Goal: Answer question/provide support

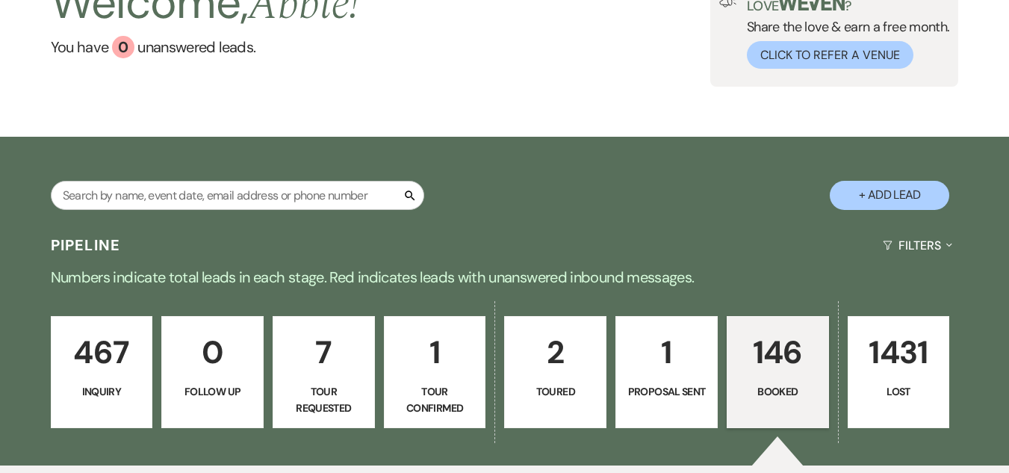
scroll to position [50, 0]
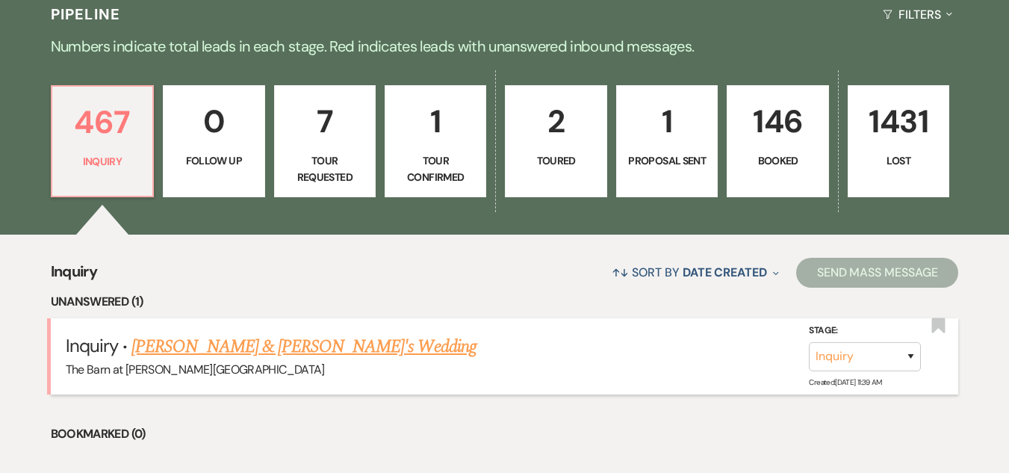
click at [285, 345] on link "Peggy VandeVelde & Fiance's Wedding" at bounding box center [303, 346] width 345 height 27
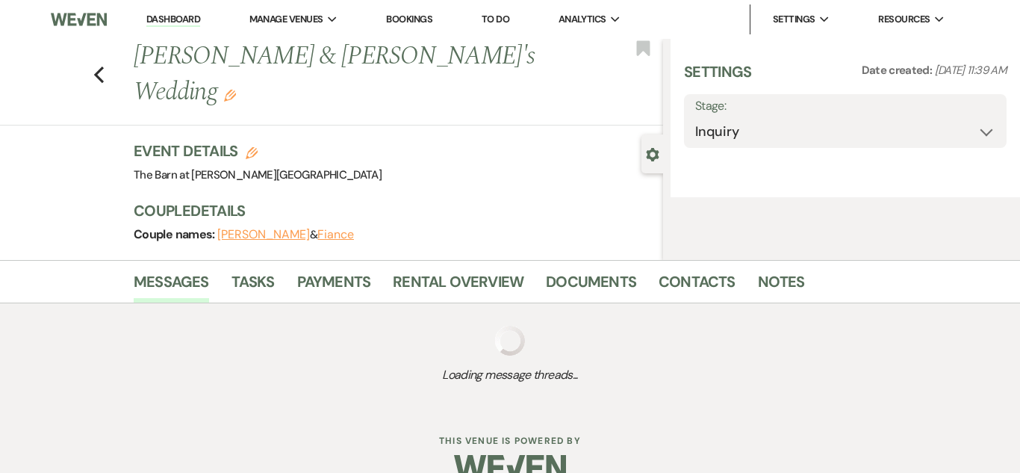
select select "5"
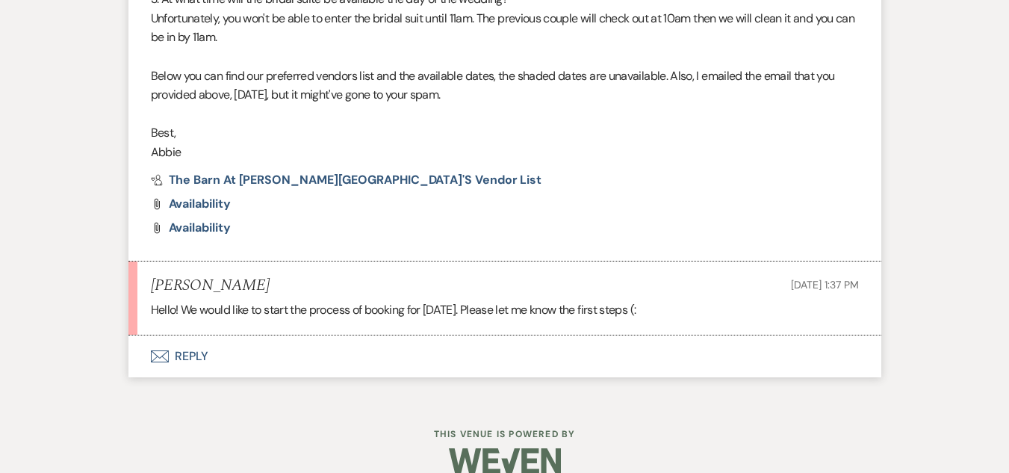
scroll to position [2174, 0]
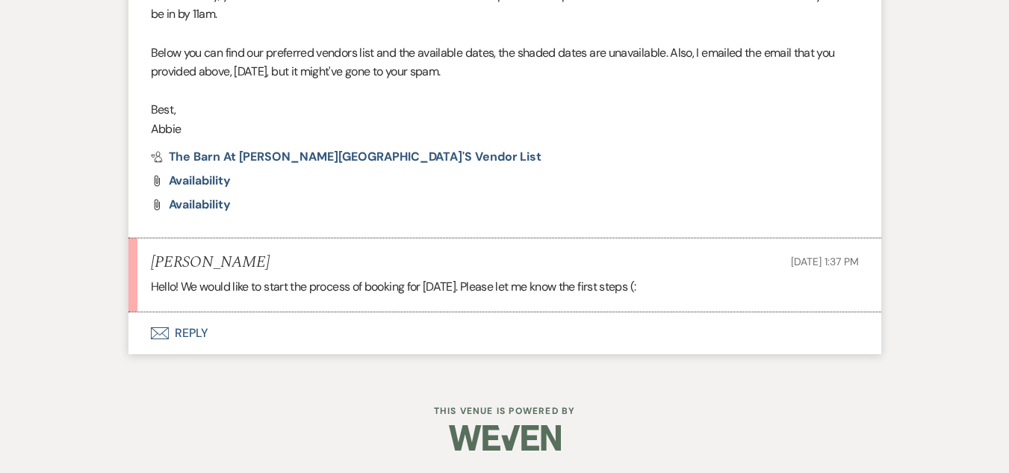
click at [164, 320] on button "Envelope Reply" at bounding box center [504, 333] width 753 height 42
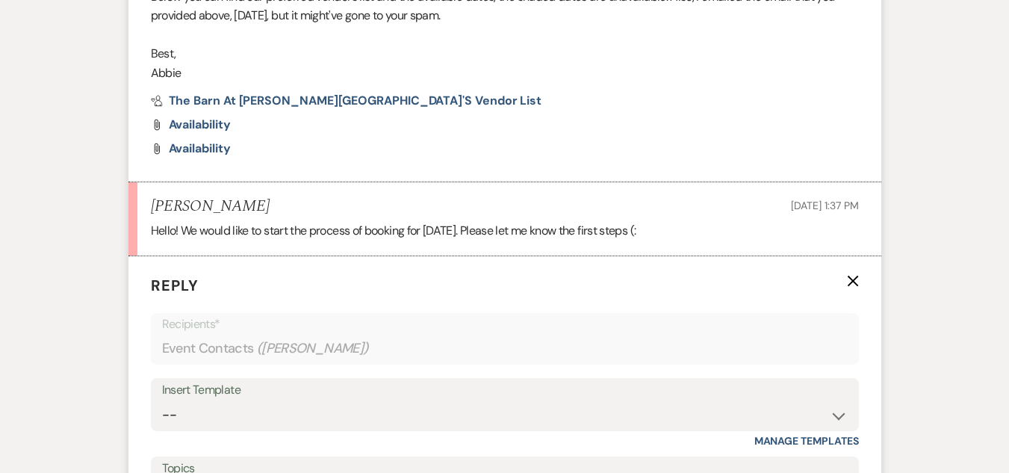
scroll to position [2404, 0]
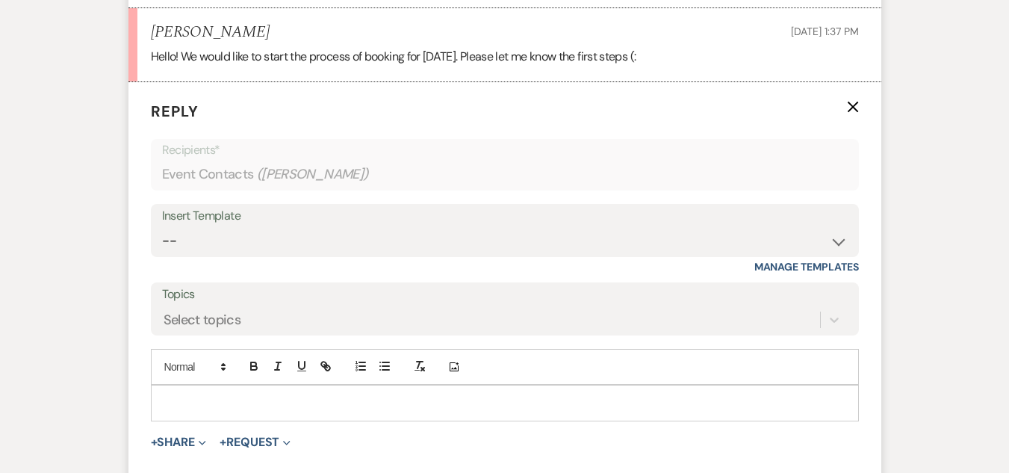
click at [320, 405] on p at bounding box center [505, 402] width 684 height 16
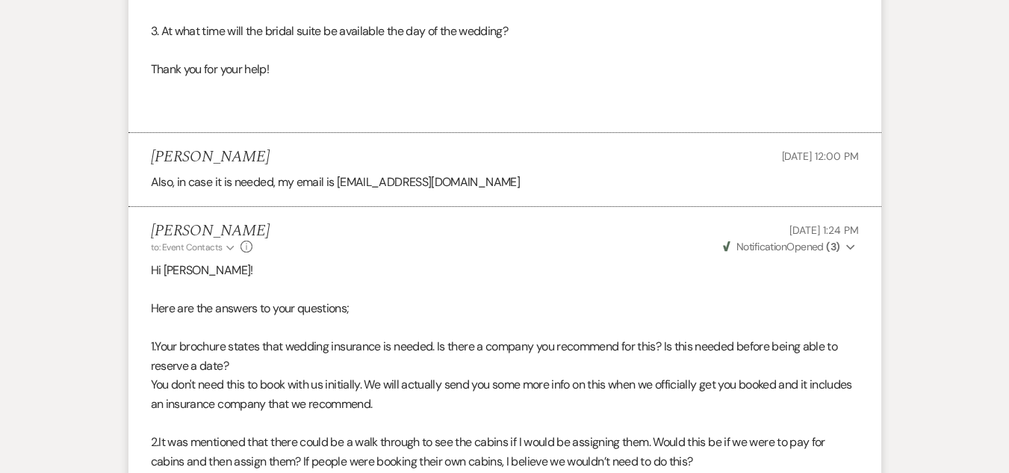
scroll to position [1541, 0]
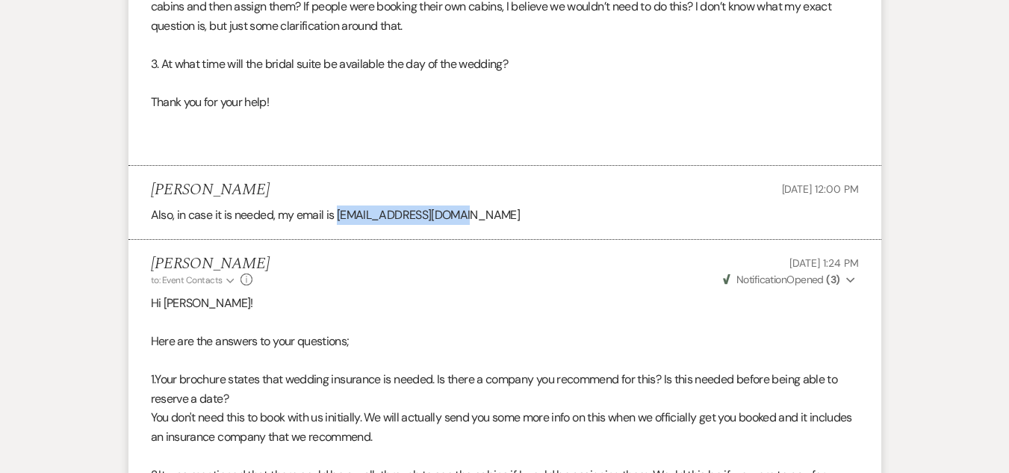
drag, startPoint x: 337, startPoint y: 213, endPoint x: 466, endPoint y: 221, distance: 129.5
click at [466, 221] on p "Also, in case it is needed, my email is harp.sarahc@gmail.com" at bounding box center [505, 214] width 708 height 19
copy p "harp.sarahc@gmail.com"
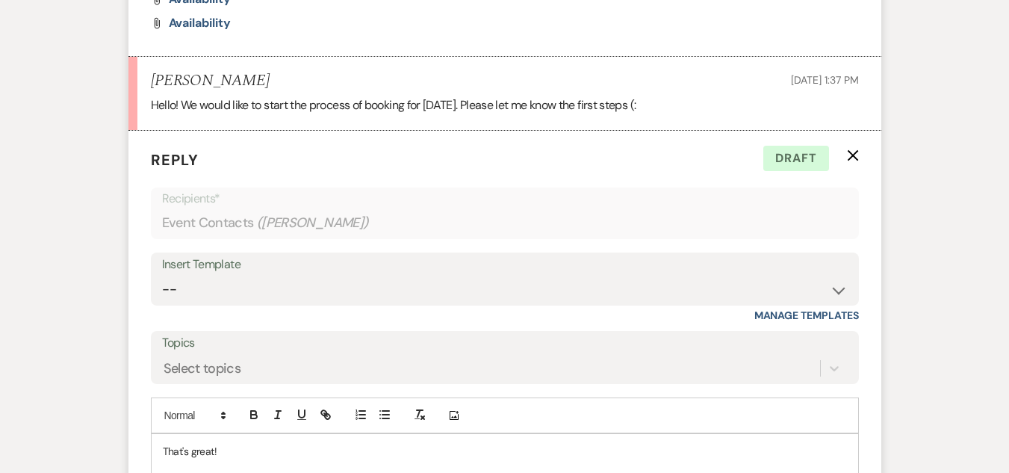
scroll to position [2438, 0]
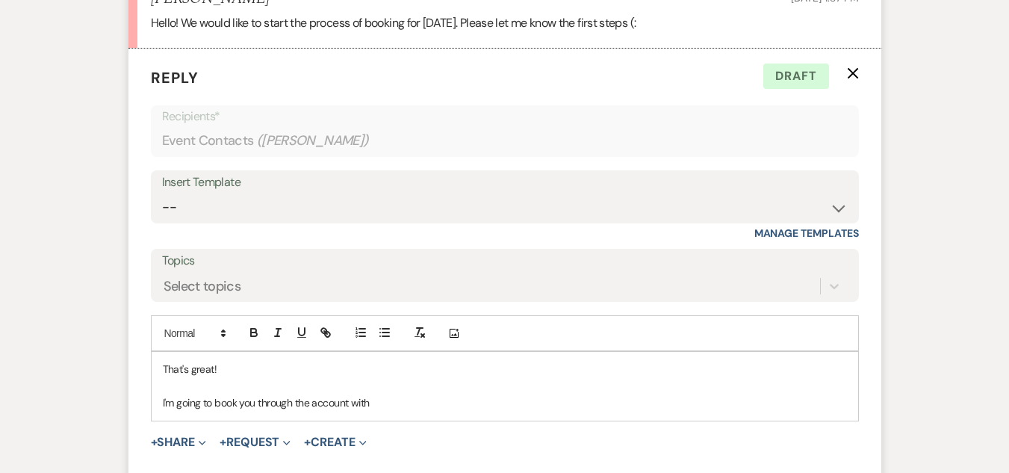
click at [411, 404] on p "I'm going to book you through the account with" at bounding box center [505, 402] width 684 height 16
click at [374, 405] on span "harp.sarahc@gmail.com" at bounding box center [449, 402] width 158 height 13
click at [547, 406] on p "I'm going to book you through the account with this email, harp.sarahc@gmail.com" at bounding box center [505, 402] width 684 height 16
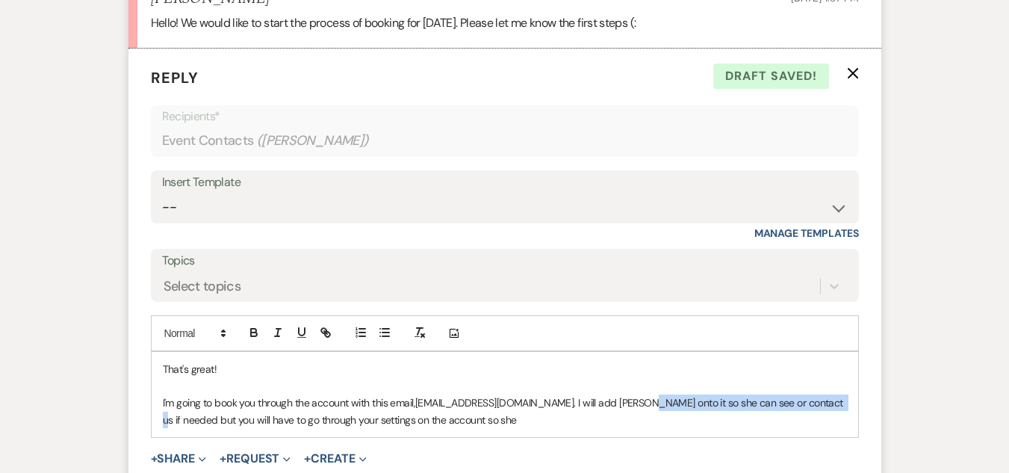
drag, startPoint x: 633, startPoint y: 403, endPoint x: 823, endPoint y: 404, distance: 190.4
click at [823, 404] on span "harp.sarahc@gmail.com. I will add Peggy onto it so she can see or contact us if…" at bounding box center [504, 411] width 683 height 30
click at [804, 405] on span "harp.sarahc@gmail.com. I will add Peggy onto it so she can see or contact us if…" at bounding box center [504, 411] width 683 height 30
drag, startPoint x: 804, startPoint y: 405, endPoint x: 633, endPoint y: 401, distance: 171.8
click at [633, 401] on span "harp.sarahc@gmail.com. I will add Peggy onto it so she can see or contact us if…" at bounding box center [504, 411] width 683 height 30
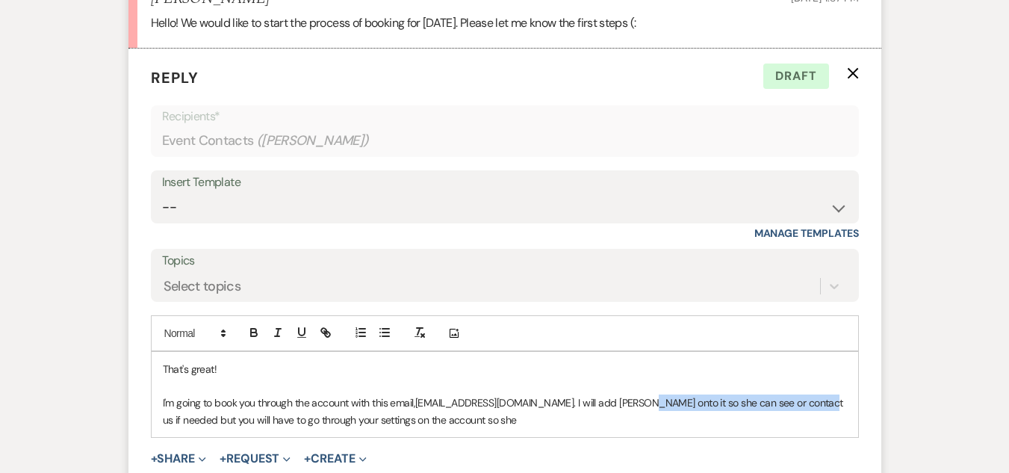
copy span "so she can see or contact us if needed"
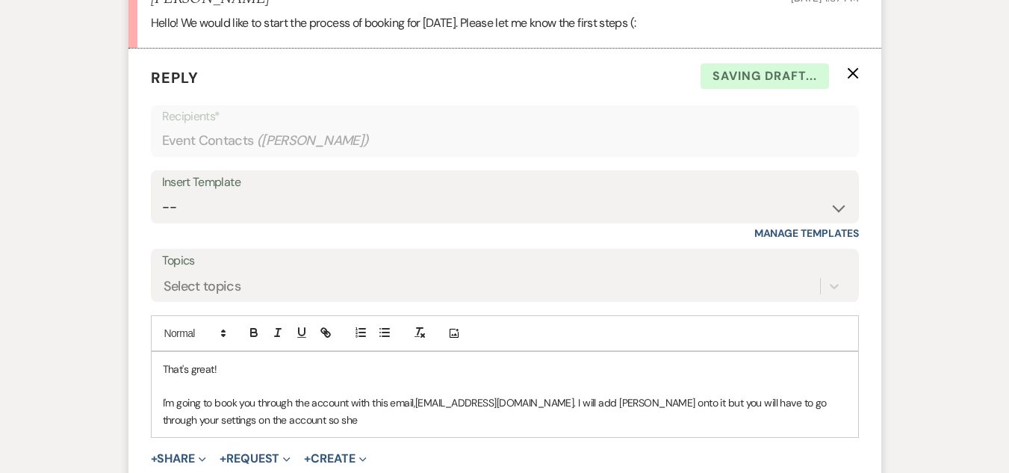
click at [627, 419] on p "I'm going to book you through the account with this email, harp.sarahc@gmail.co…" at bounding box center [505, 411] width 684 height 34
click at [631, 403] on span "harp.sarahc@gmail.com. I will add Peggy onto it but you will have to go through…" at bounding box center [496, 411] width 667 height 30
click at [631, 427] on p "I'm going to book you through the account with this email, harp.sarahc@gmail.co…" at bounding box center [505, 411] width 684 height 34
click at [246, 424] on span "harp.sarahc@gmail.com. I will add Peggy onto it too but you will have to go thr…" at bounding box center [505, 411] width 684 height 30
click at [423, 420] on p "I'm going to book you through the account with this email, harp.sarahc@gmail.co…" at bounding box center [505, 411] width 684 height 34
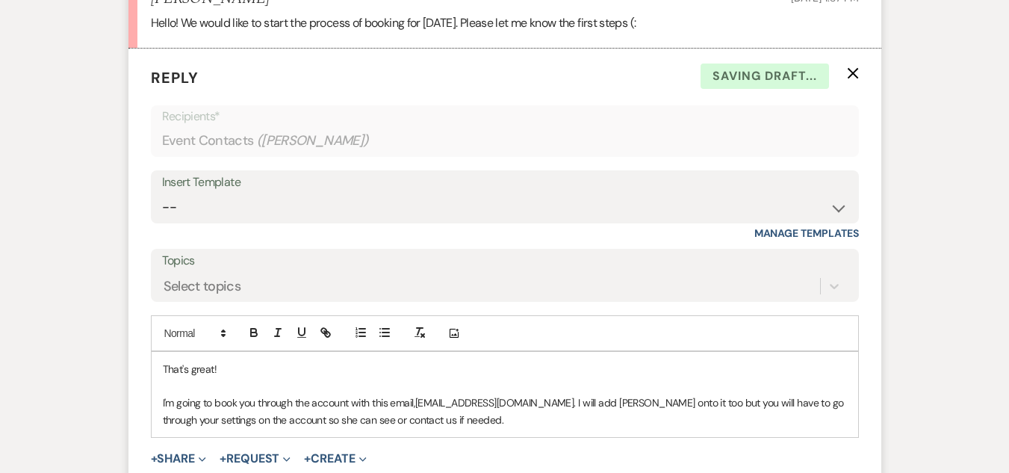
click at [160, 367] on div "That's great! I'm going to book you through the account with this email, harp.s…" at bounding box center [505, 394] width 706 height 85
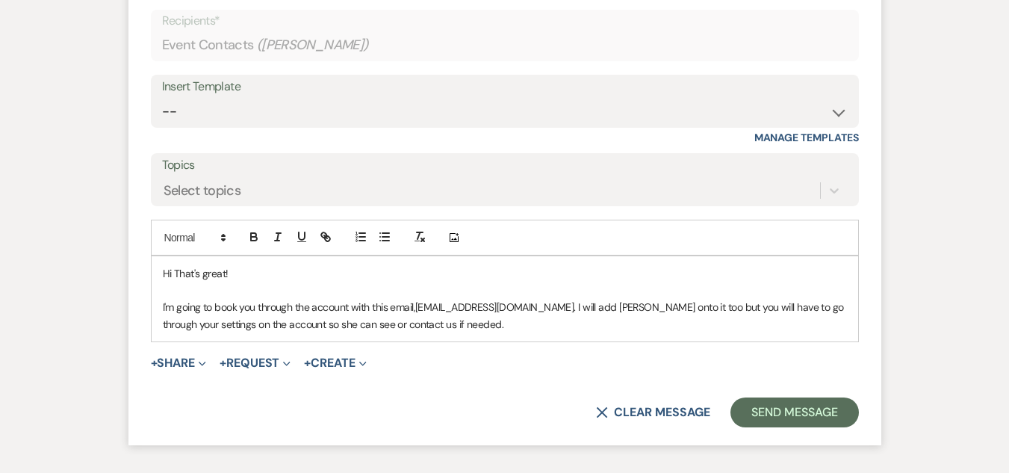
scroll to position [2541, 0]
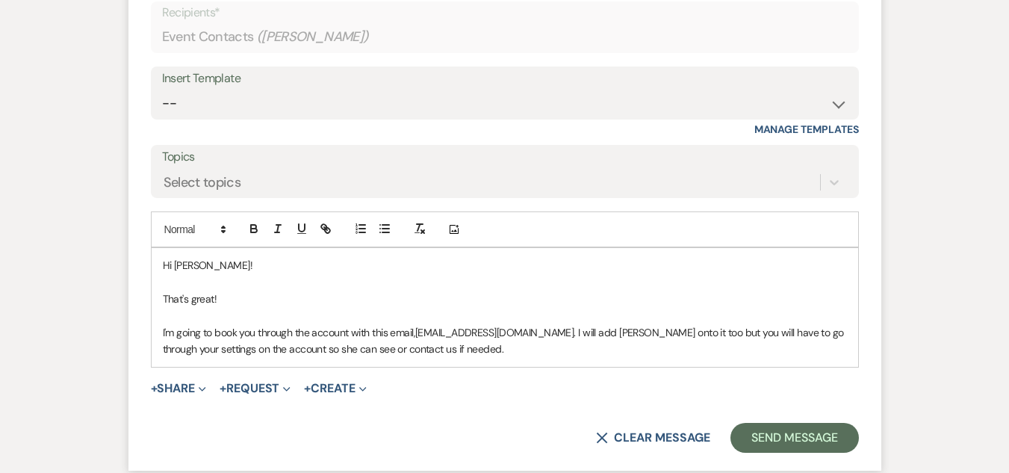
click at [232, 300] on p "That's great!" at bounding box center [505, 299] width 684 height 16
click at [461, 355] on p "I'm going to book you through the account with this email, harp.sarahc@gmail.co…" at bounding box center [505, 341] width 684 height 34
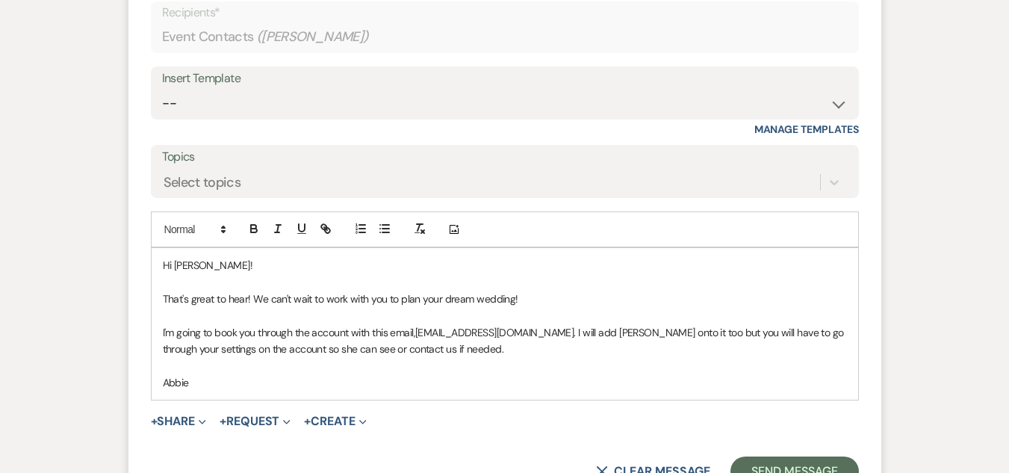
click at [390, 364] on p at bounding box center [505, 366] width 684 height 16
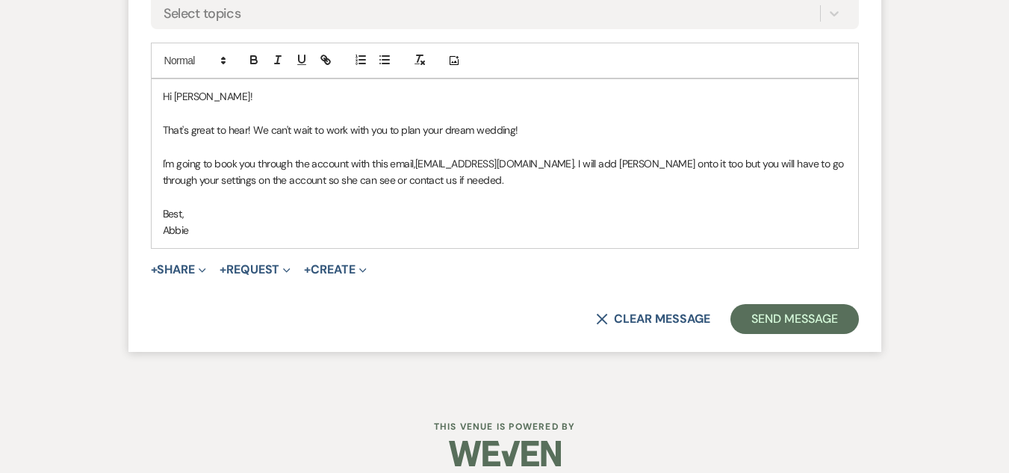
scroll to position [2712, 0]
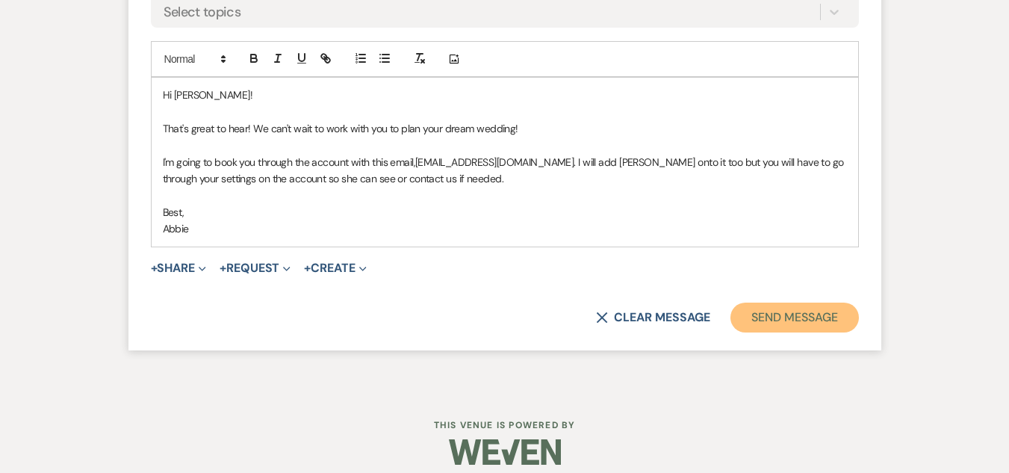
click at [748, 320] on button "Send Message" at bounding box center [794, 317] width 128 height 30
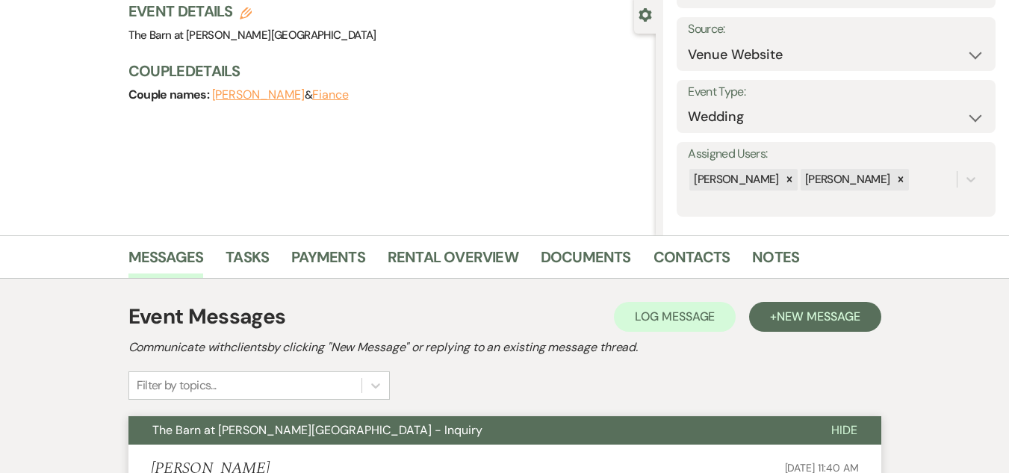
scroll to position [0, 0]
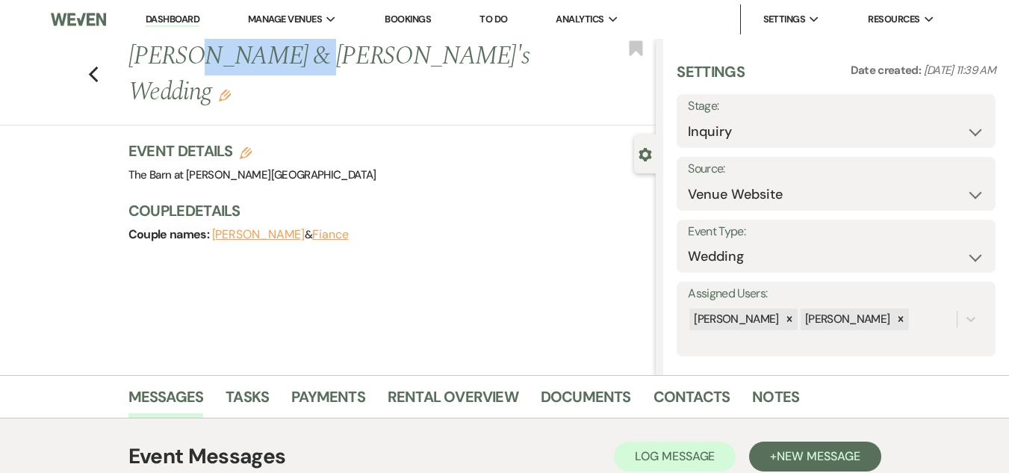
drag, startPoint x: 196, startPoint y: 57, endPoint x: 298, endPoint y: 58, distance: 101.6
click at [298, 58] on h1 "Peggy VandeVelde & Fiance's Wedding Edit" at bounding box center [336, 74] width 416 height 71
copy h1 "VandeVelde"
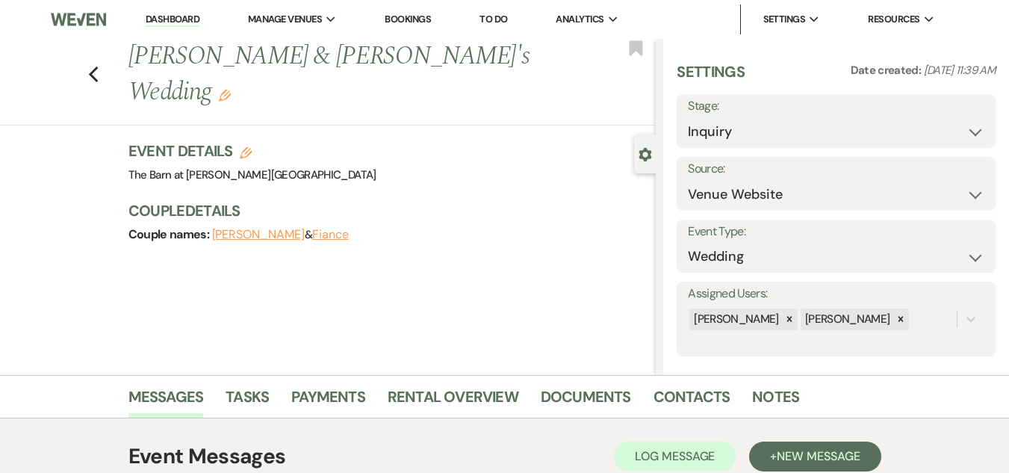
click at [471, 223] on div "Event Details Edit Venue: The Barn at Farrington Hollow Venue Address: 7495 Far…" at bounding box center [392, 199] width 528 height 119
click at [231, 90] on icon "Edit" at bounding box center [225, 96] width 12 height 12
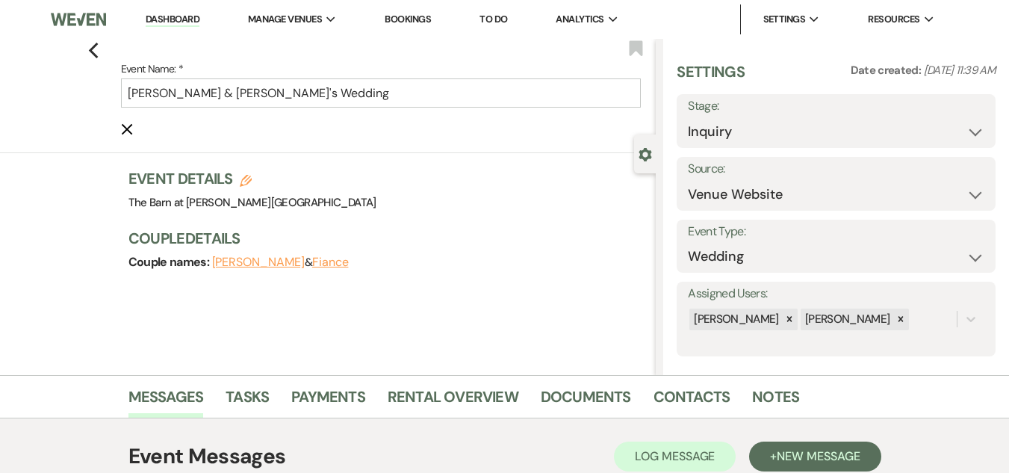
click at [128, 128] on icon "Cancel Edit" at bounding box center [127, 129] width 12 height 12
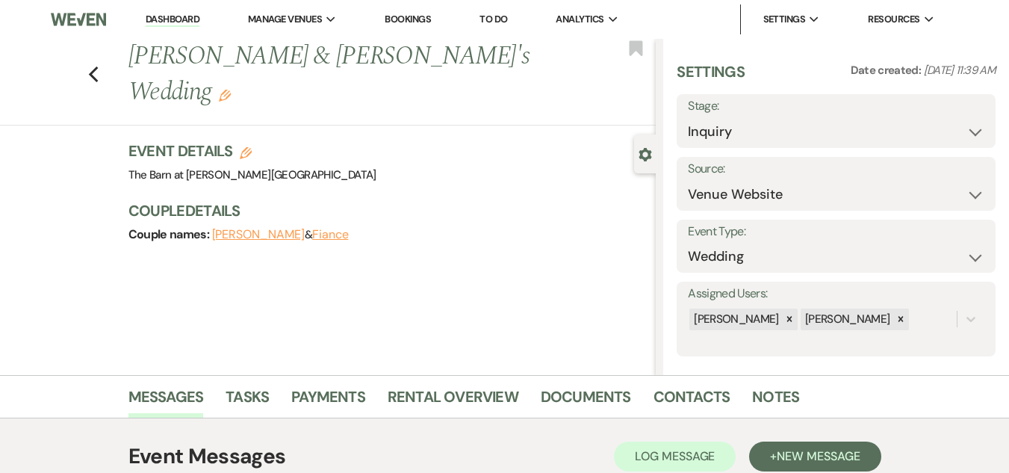
click at [275, 229] on button "Peggy VandeVelde" at bounding box center [258, 235] width 93 height 12
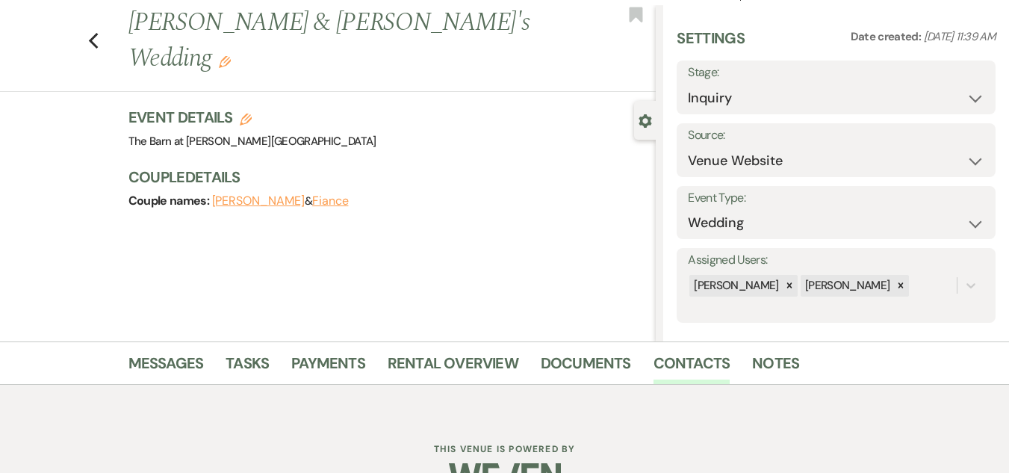
scroll to position [72, 0]
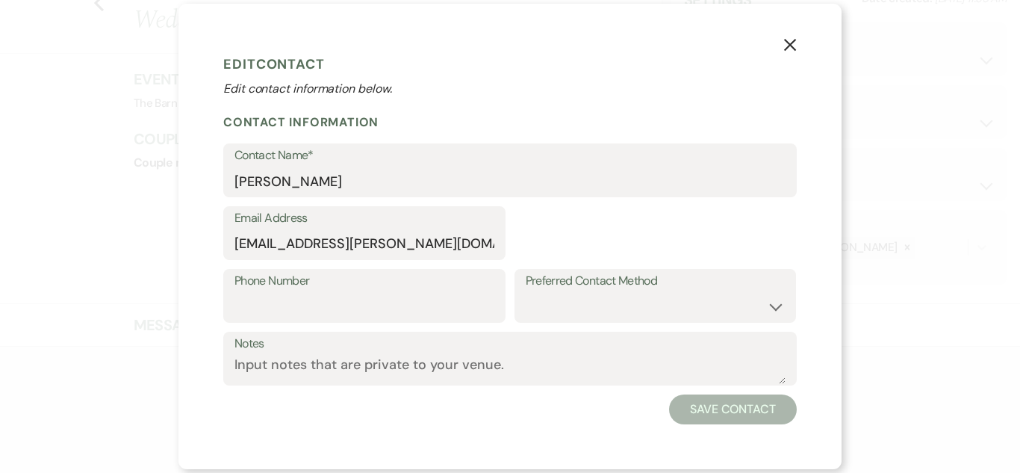
select select "1"
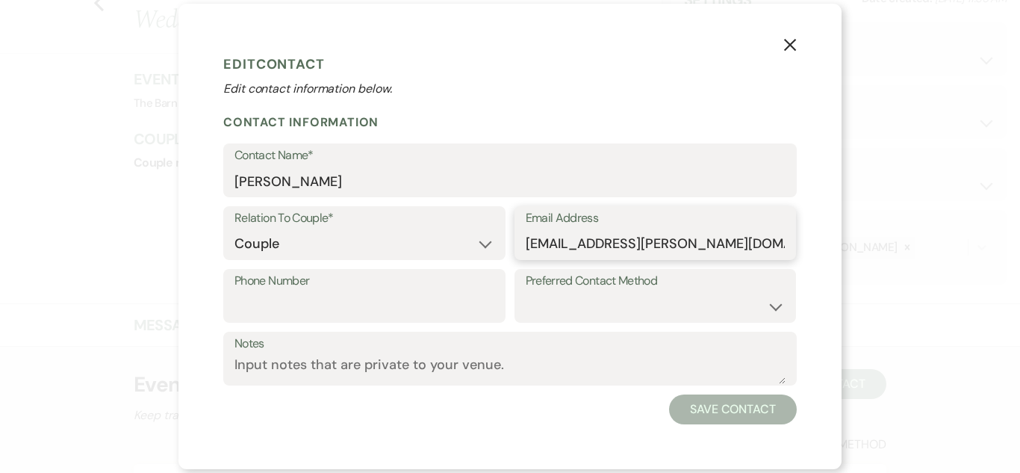
drag, startPoint x: 525, startPoint y: 243, endPoint x: 712, endPoint y: 250, distance: 186.8
click at [712, 250] on input "harp.peggy@yahoo.com" at bounding box center [656, 243] width 260 height 29
click at [790, 40] on icon "X" at bounding box center [789, 44] width 13 height 13
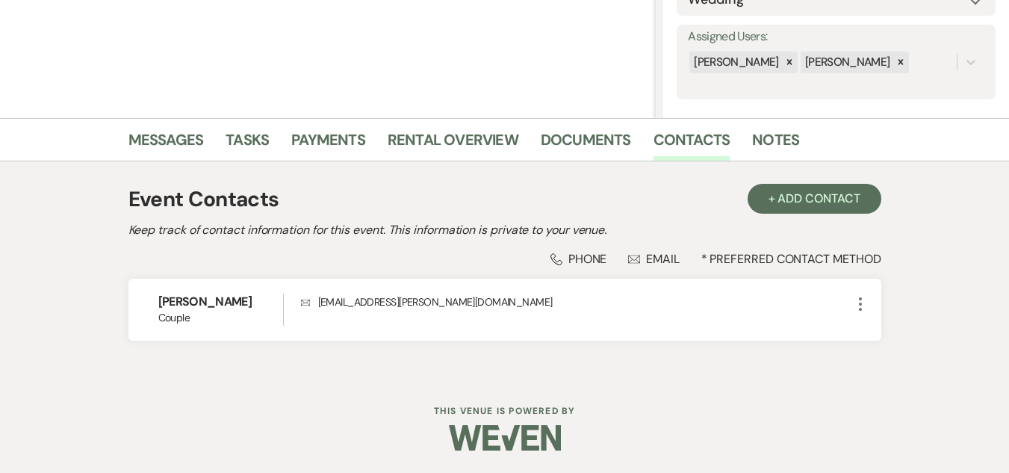
scroll to position [0, 0]
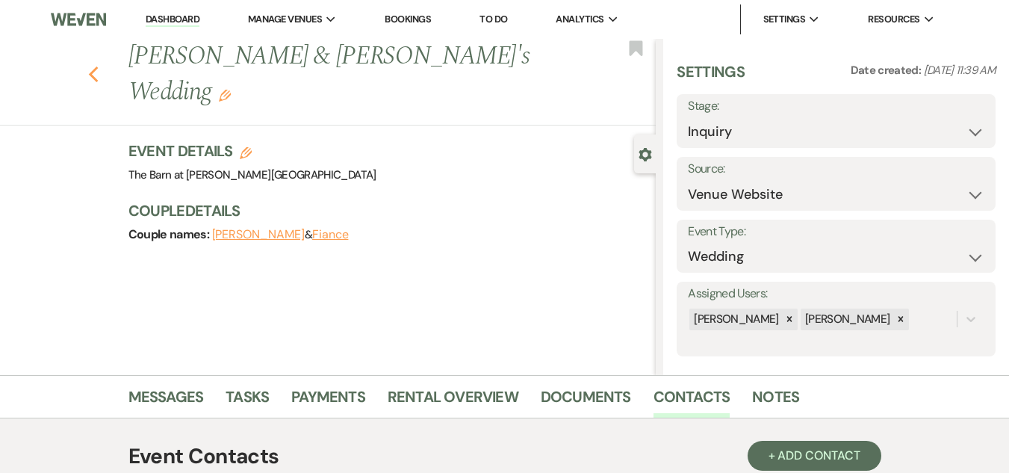
click at [98, 66] on use "button" at bounding box center [93, 74] width 10 height 16
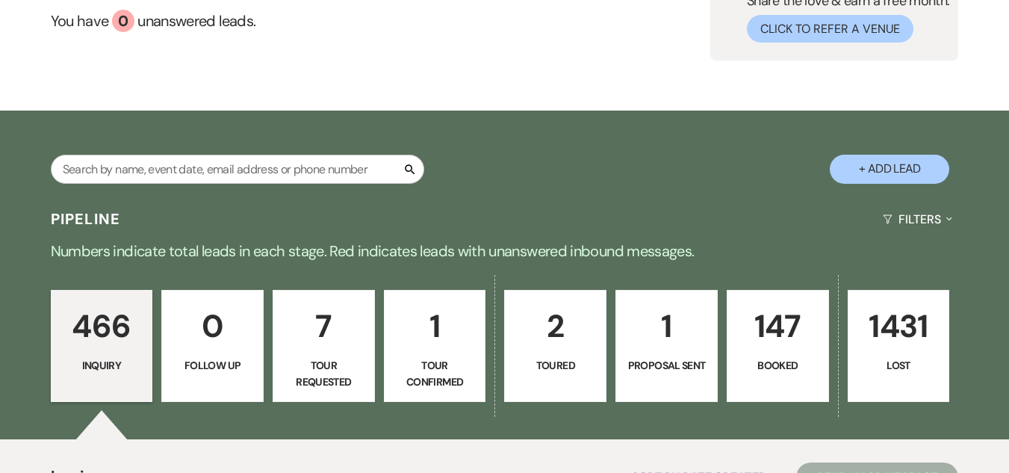
scroll to position [149, 0]
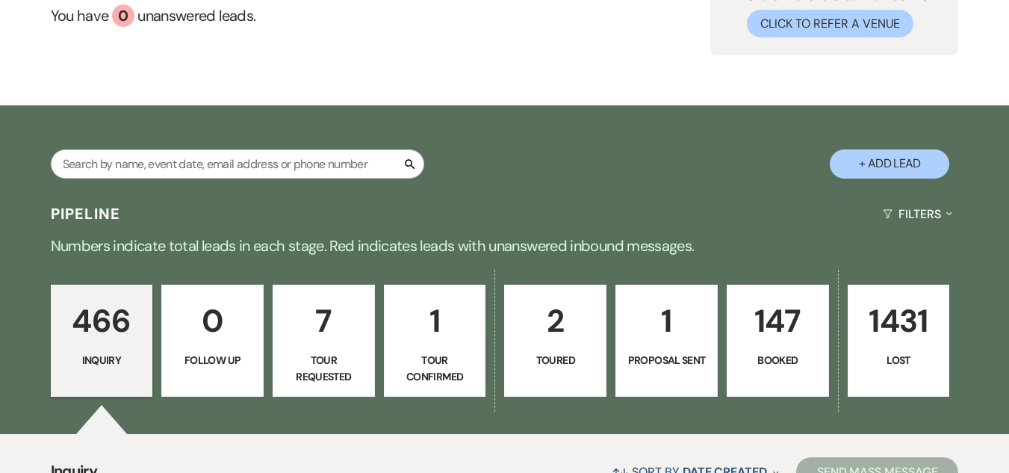
click at [765, 335] on p "147" at bounding box center [777, 321] width 83 height 50
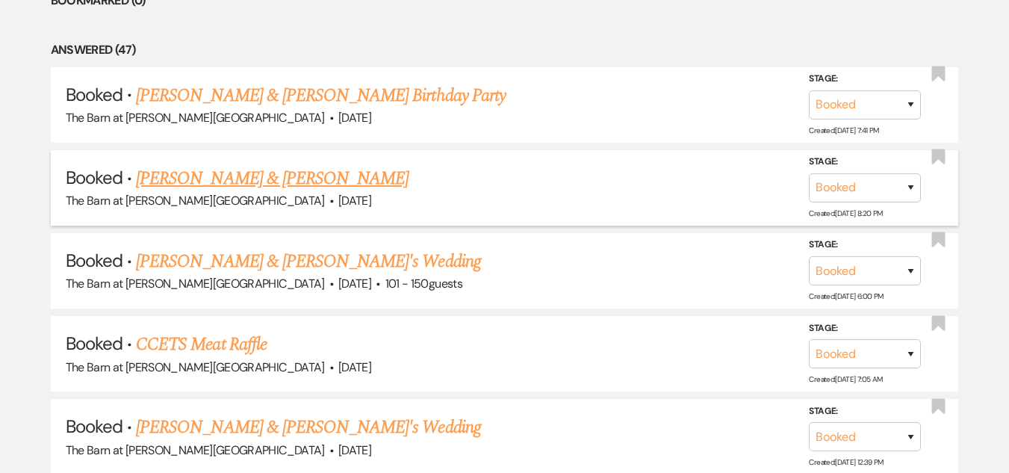
scroll to position [672, 0]
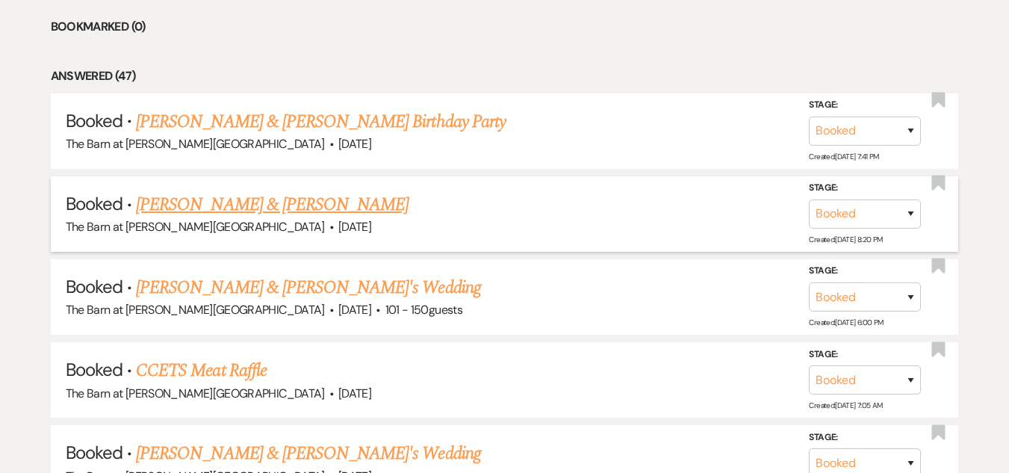
click at [249, 204] on link "[PERSON_NAME] & [PERSON_NAME]" at bounding box center [272, 204] width 273 height 27
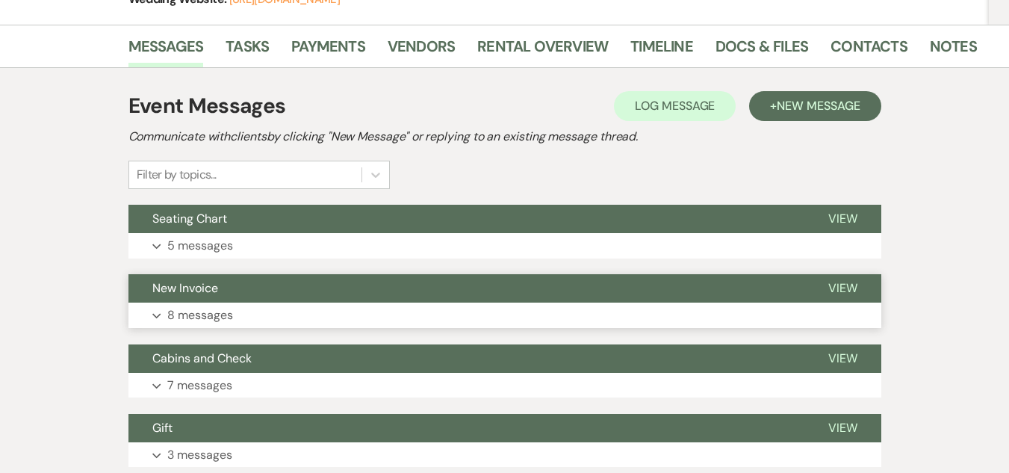
scroll to position [284, 0]
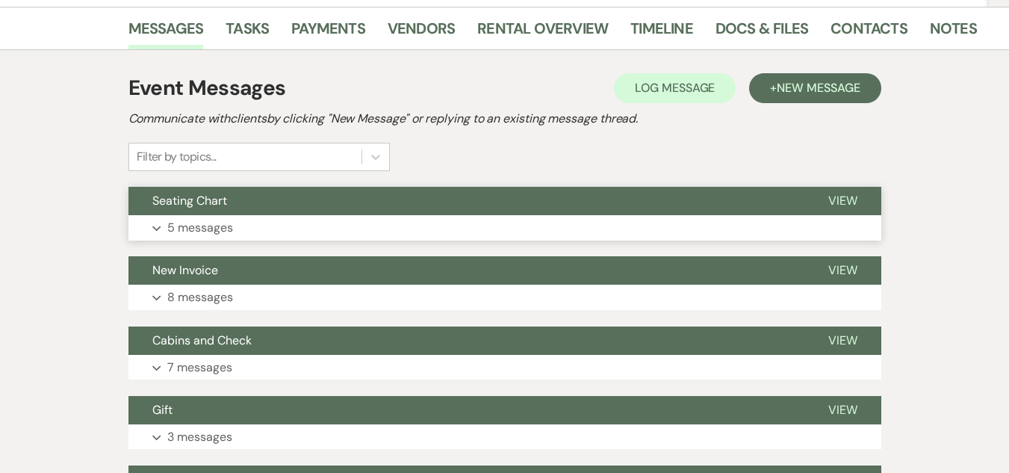
click at [402, 221] on button "Expand 5 messages" at bounding box center [504, 227] width 753 height 25
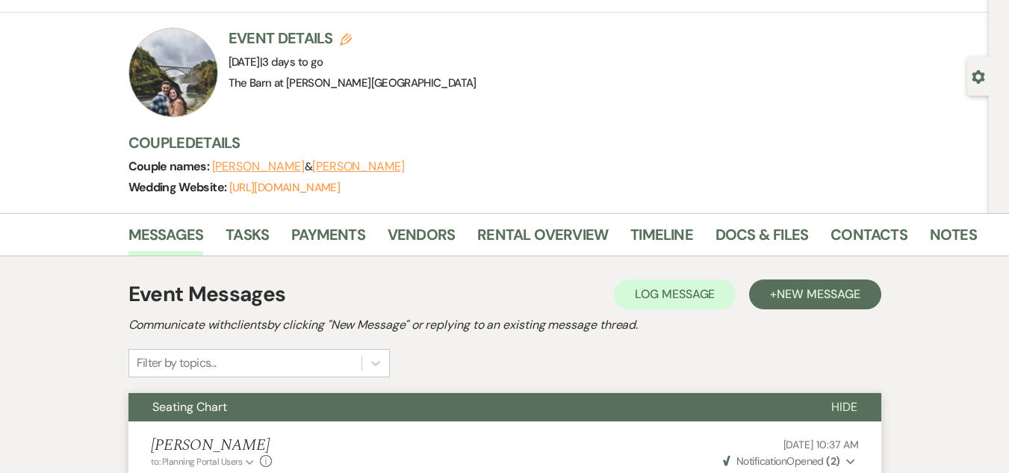
scroll to position [0, 0]
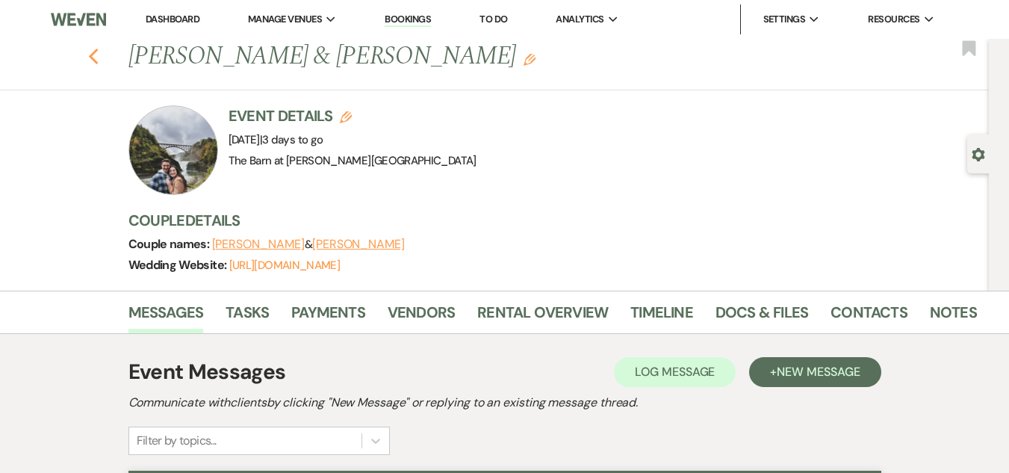
click at [98, 58] on use "button" at bounding box center [93, 57] width 10 height 16
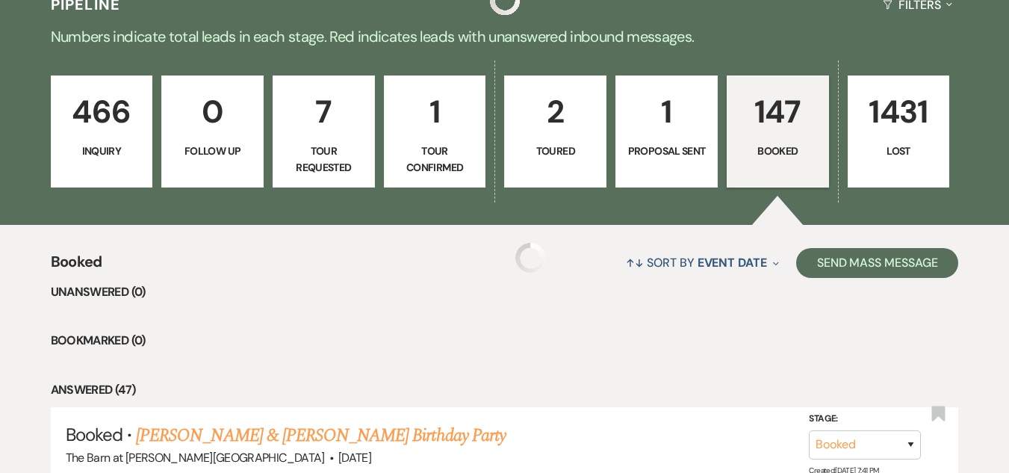
scroll to position [75, 0]
